Goal: Find specific page/section: Find specific page/section

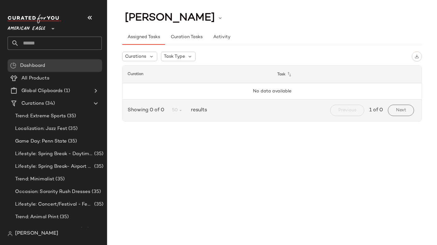
click at [21, 29] on span "American Eagle" at bounding box center [27, 26] width 38 height 11
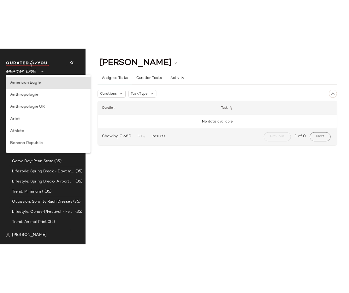
scroll to position [361, 0]
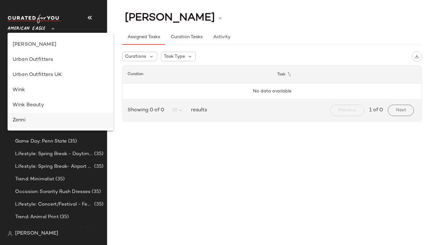
click at [48, 119] on div "Zenni" at bounding box center [61, 121] width 96 height 8
type input "**"
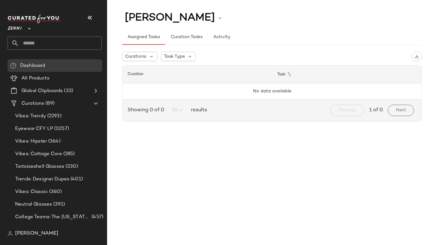
click at [232, 26] on div "Assigned Tasks Curation Tasks Activity" at bounding box center [272, 33] width 300 height 23
click at [237, 30] on div "Assigned Tasks Curation Tasks Activity" at bounding box center [272, 37] width 300 height 15
type button "assigned"
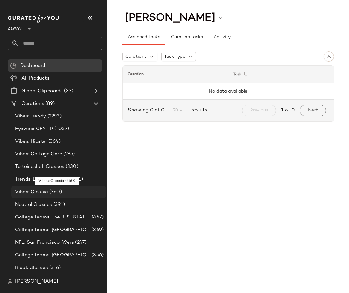
type button "tasks"
click at [238, 25] on div "Assigned Tasks Curation Tasks Activity" at bounding box center [227, 33] width 211 height 23
click at [244, 34] on div "Assigned Tasks Curation Tasks Activity" at bounding box center [227, 37] width 211 height 15
